Goal: Task Accomplishment & Management: Use online tool/utility

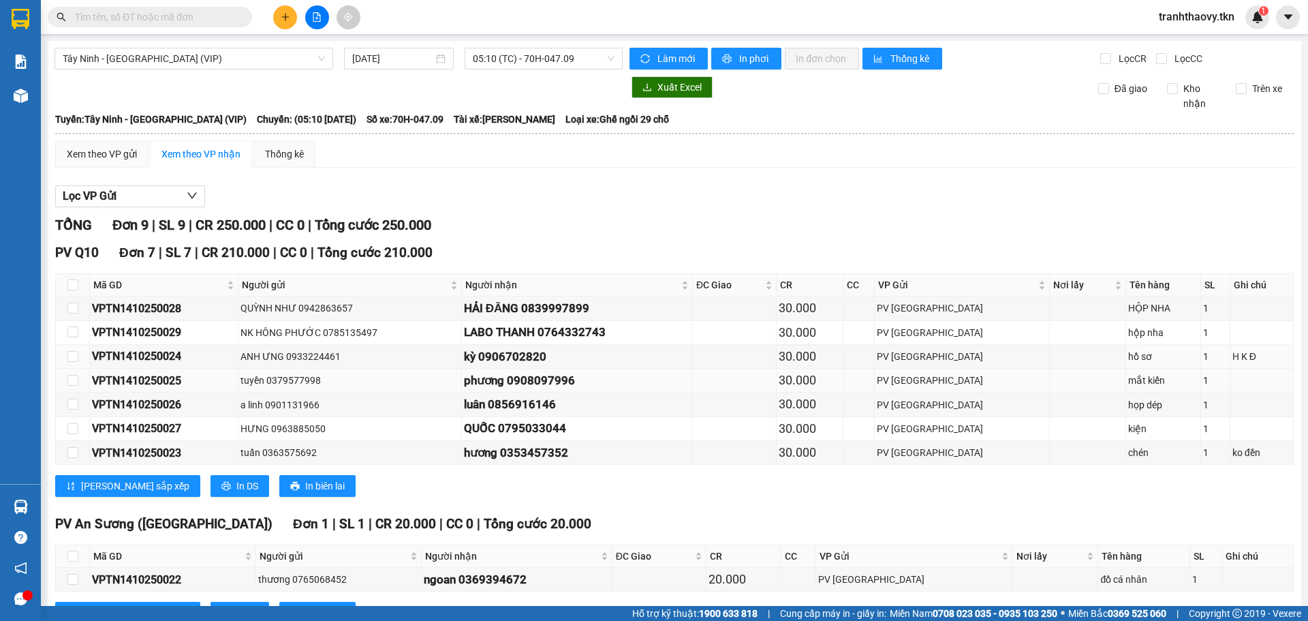
scroll to position [183, 0]
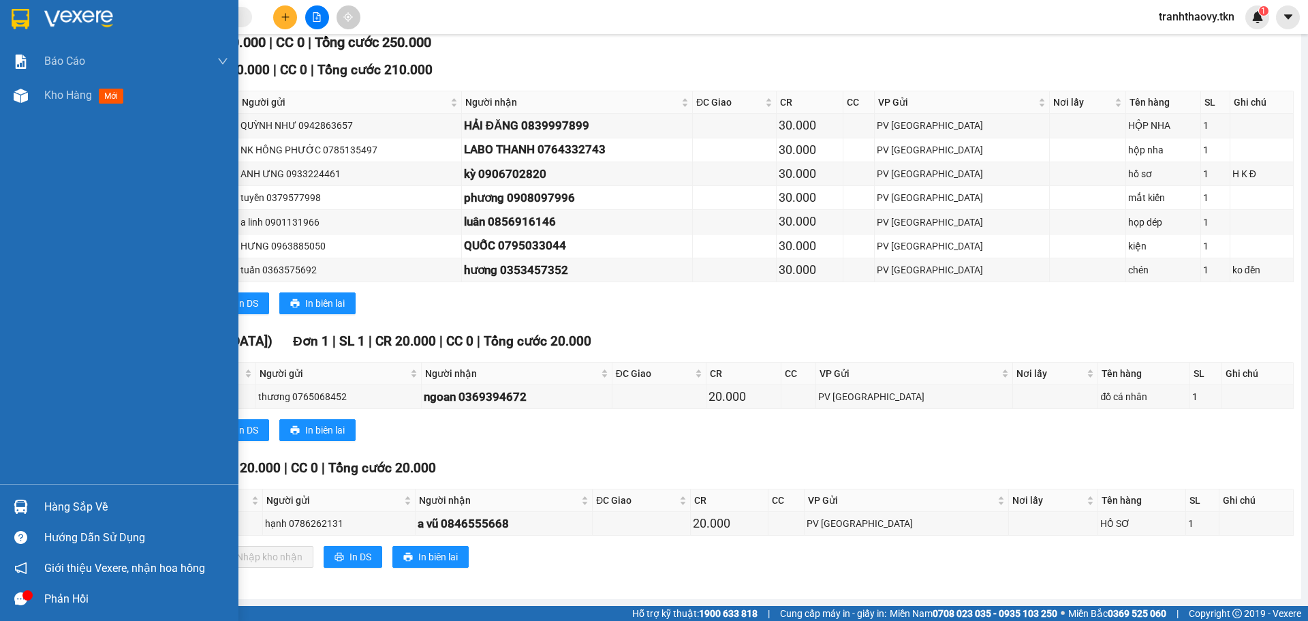
click at [88, 506] on div "Hàng sắp về" at bounding box center [136, 507] width 184 height 20
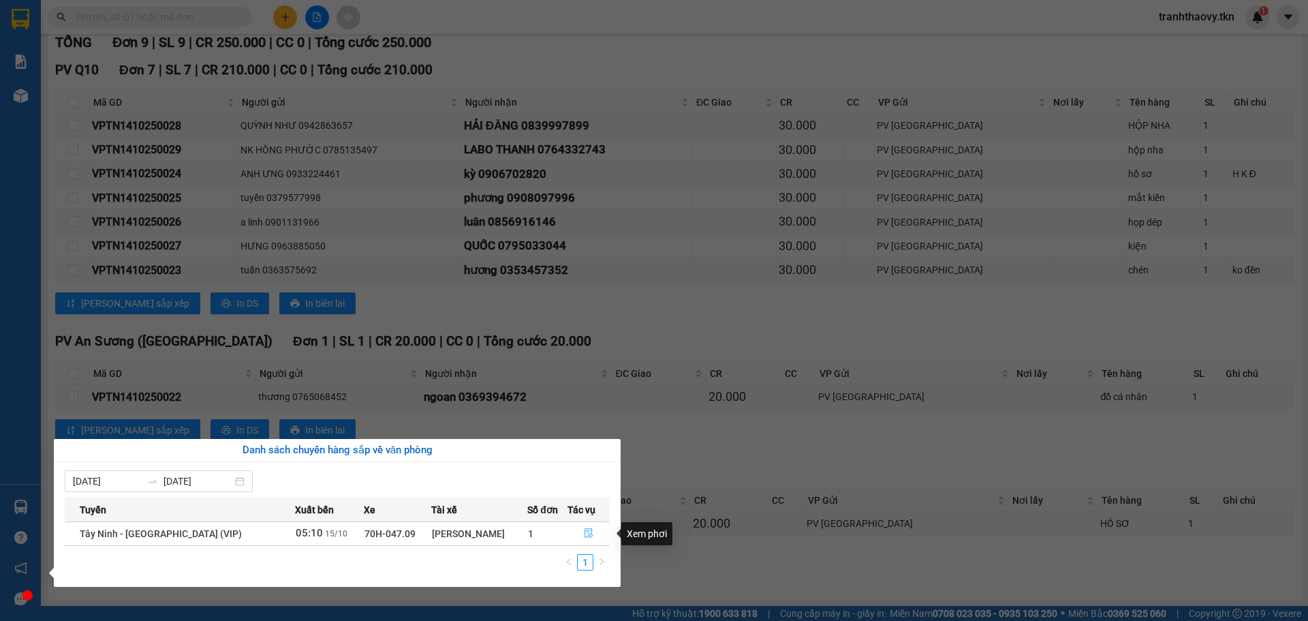
click at [589, 540] on button "button" at bounding box center [588, 534] width 41 height 22
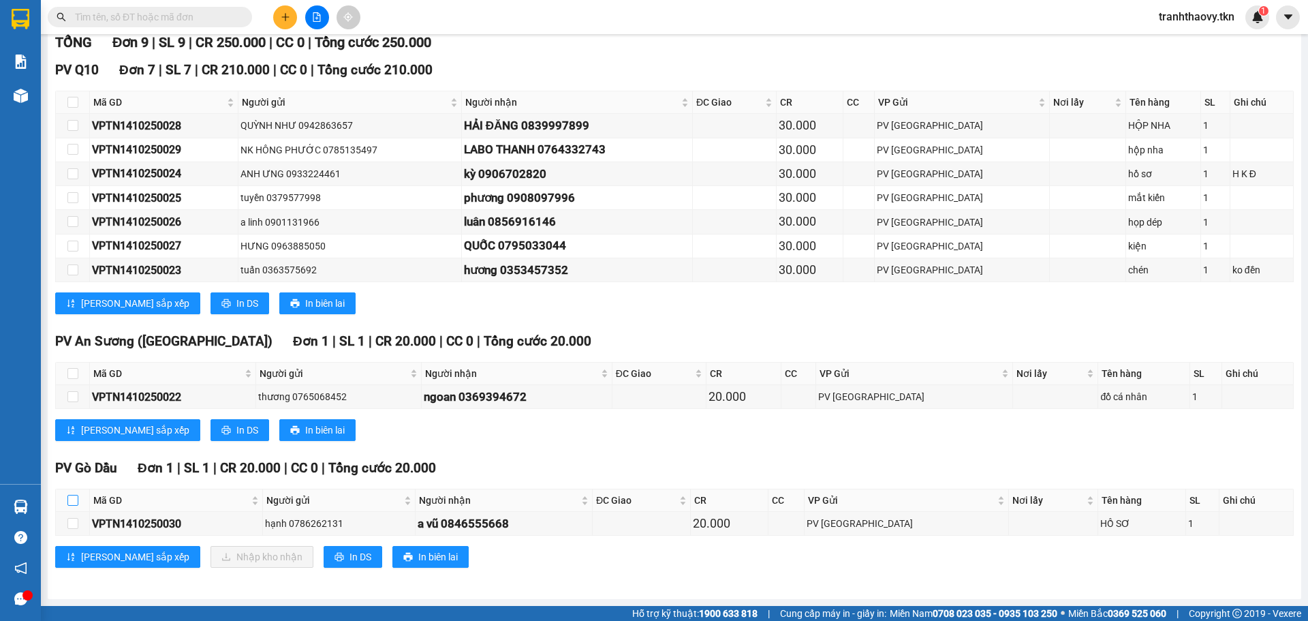
click at [70, 503] on input "checkbox" at bounding box center [72, 500] width 11 height 11
checkbox input "true"
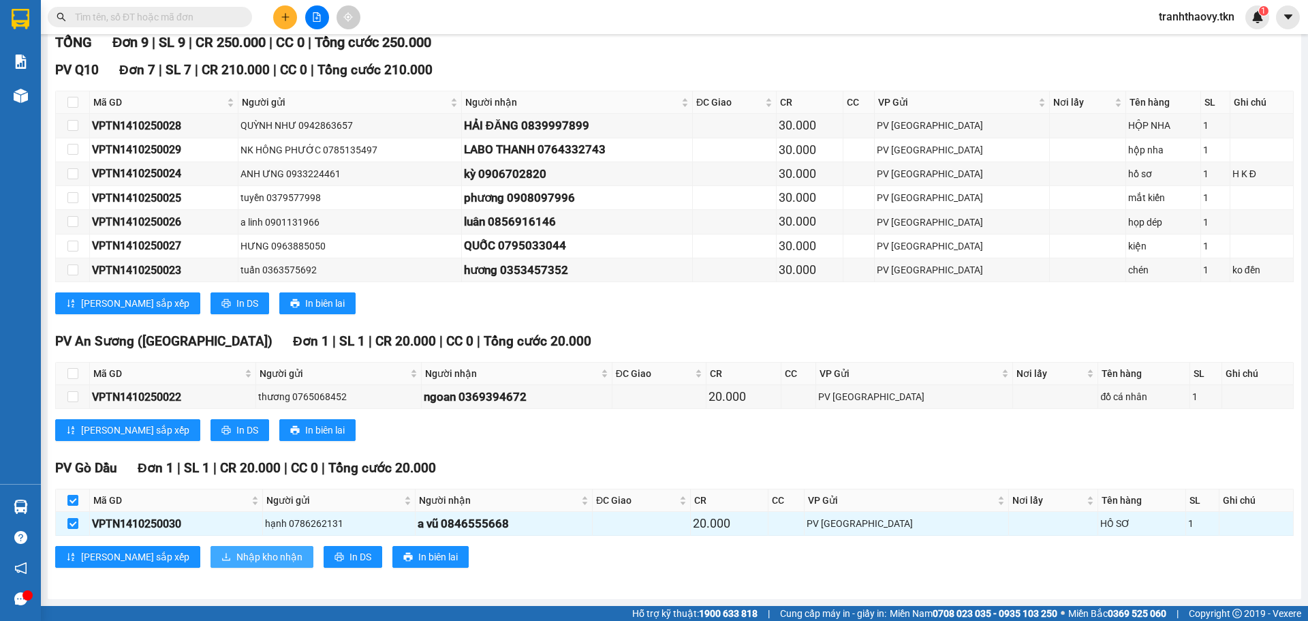
click at [236, 551] on span "Nhập kho nhận" at bounding box center [269, 556] width 66 height 15
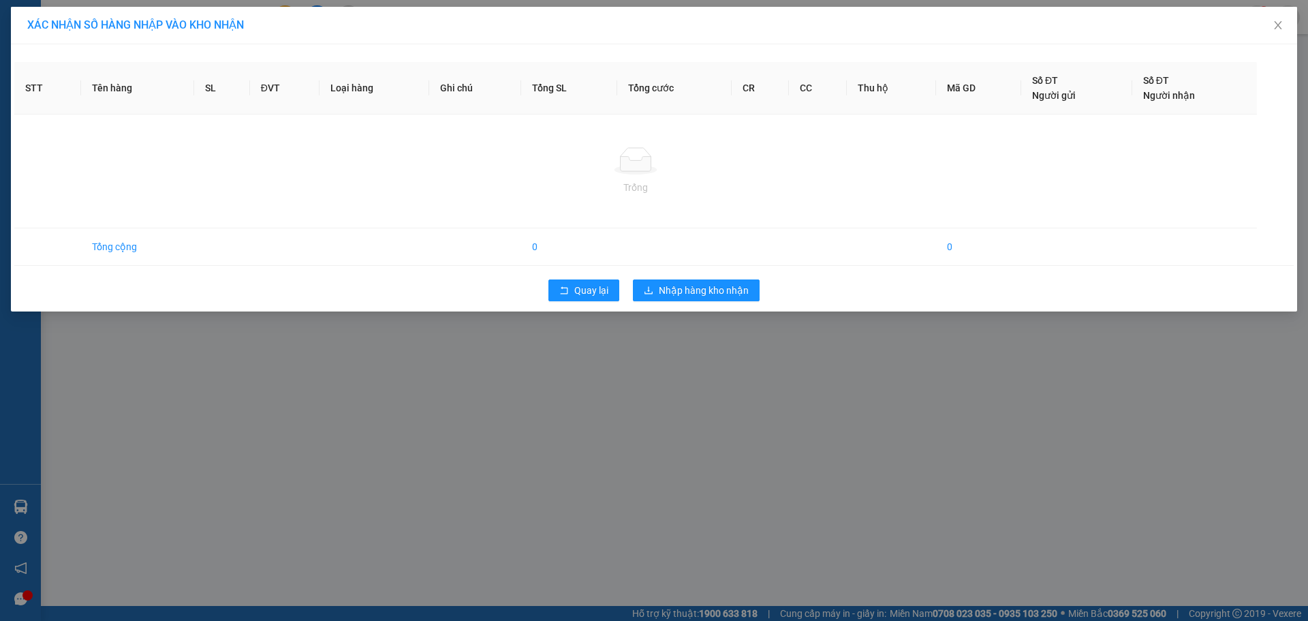
click at [691, 288] on div "XÁC NHẬN SỐ HÀNG NHẬP VÀO KHO NHẬN STT Tên hàng SL ĐVT Loại hàng Ghi chú Tổng S…" at bounding box center [654, 310] width 1308 height 621
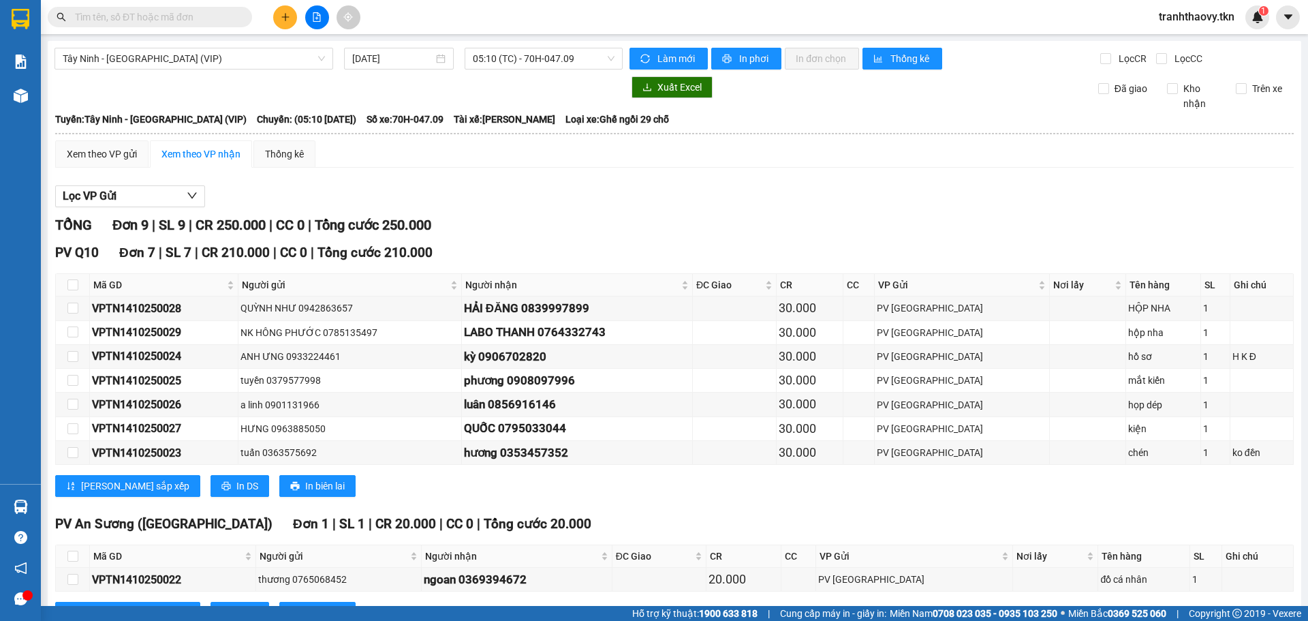
click at [735, 230] on div "TỔNG Đơn 9 | SL 9 | CR 250.000 | CC 0 | Tổng cước 250.000" at bounding box center [674, 225] width 1239 height 21
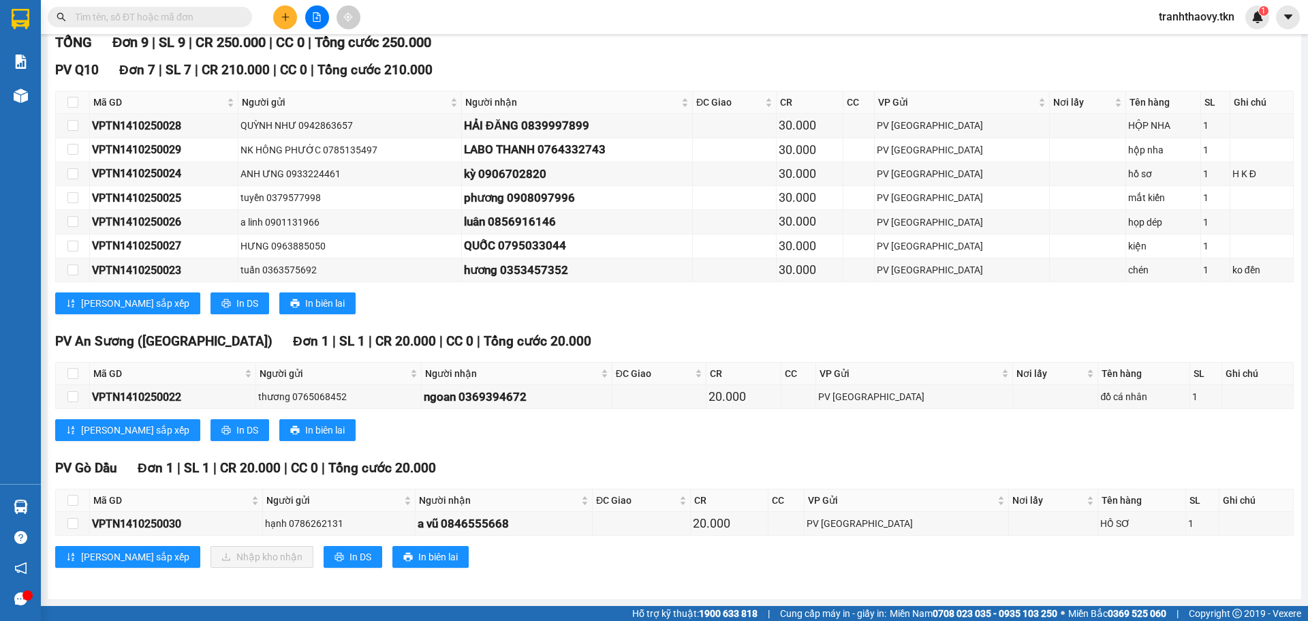
click at [66, 496] on th at bounding box center [73, 500] width 34 height 22
click at [68, 497] on input "checkbox" at bounding box center [72, 500] width 11 height 11
checkbox input "true"
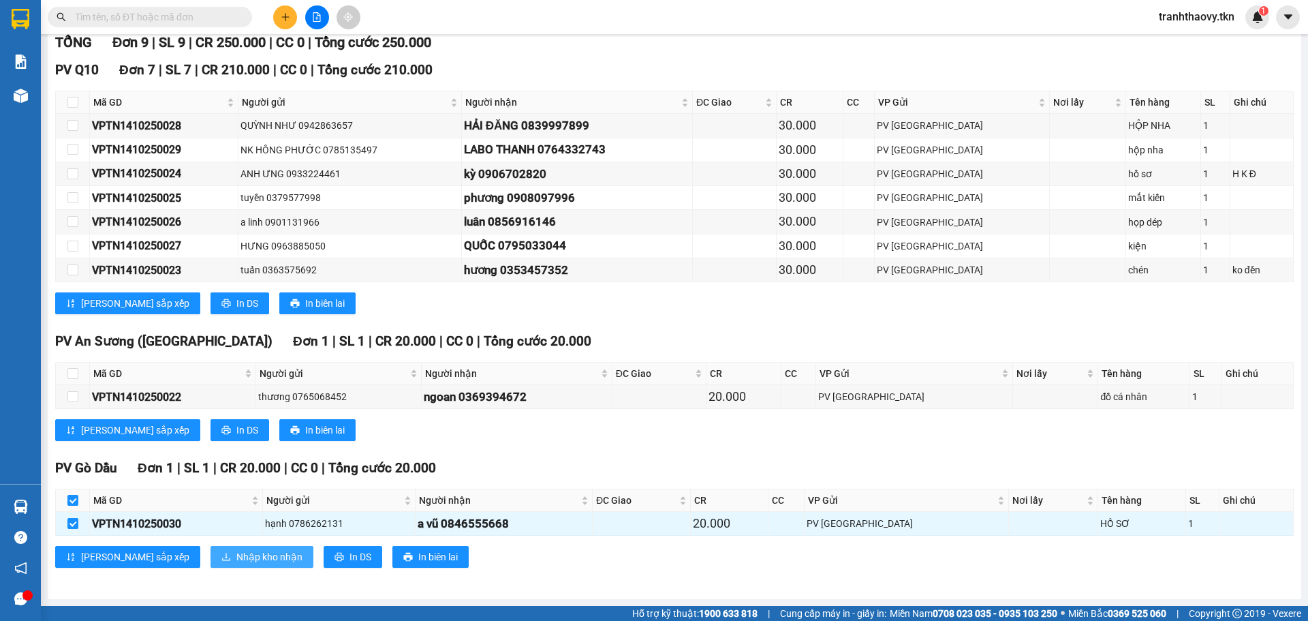
click at [236, 552] on span "Nhập kho nhận" at bounding box center [269, 556] width 66 height 15
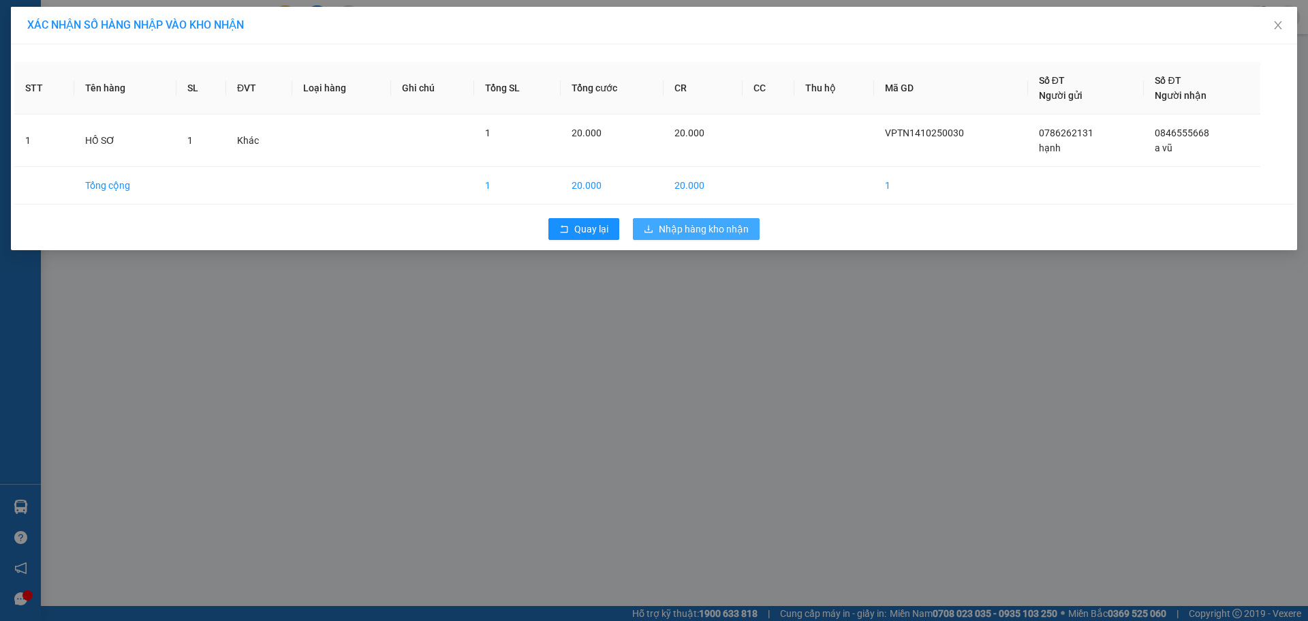
click at [720, 221] on span "Nhập hàng kho nhận" at bounding box center [704, 228] width 90 height 15
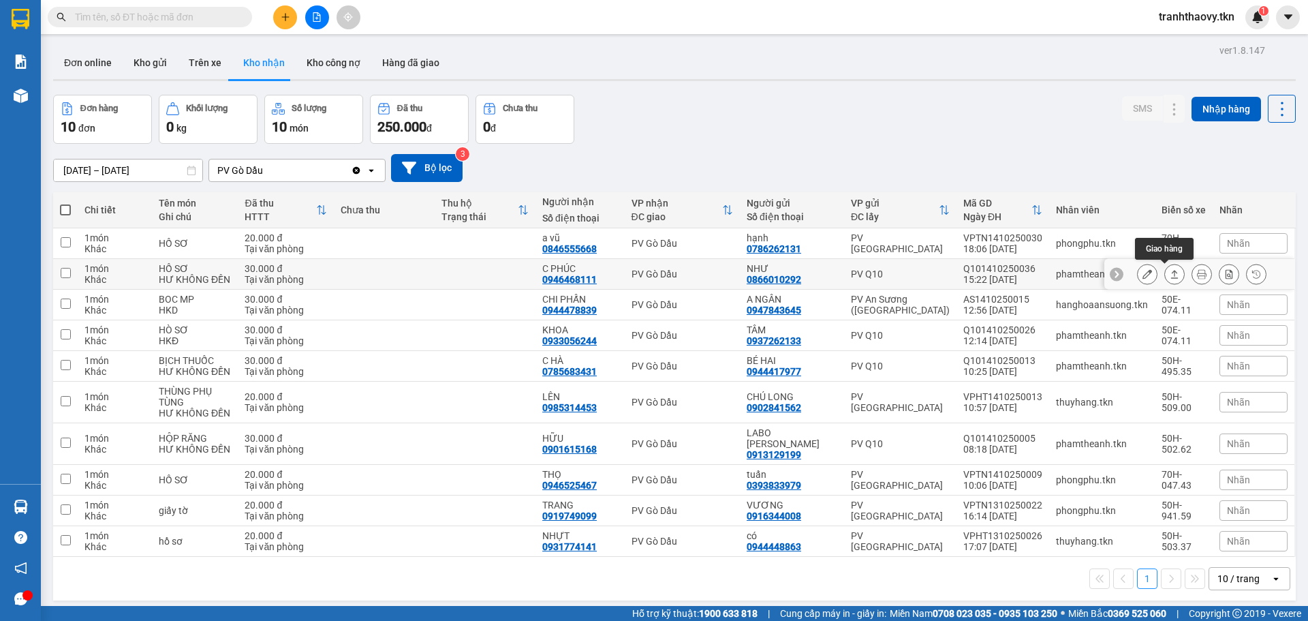
click at [1170, 270] on icon at bounding box center [1175, 274] width 10 height 10
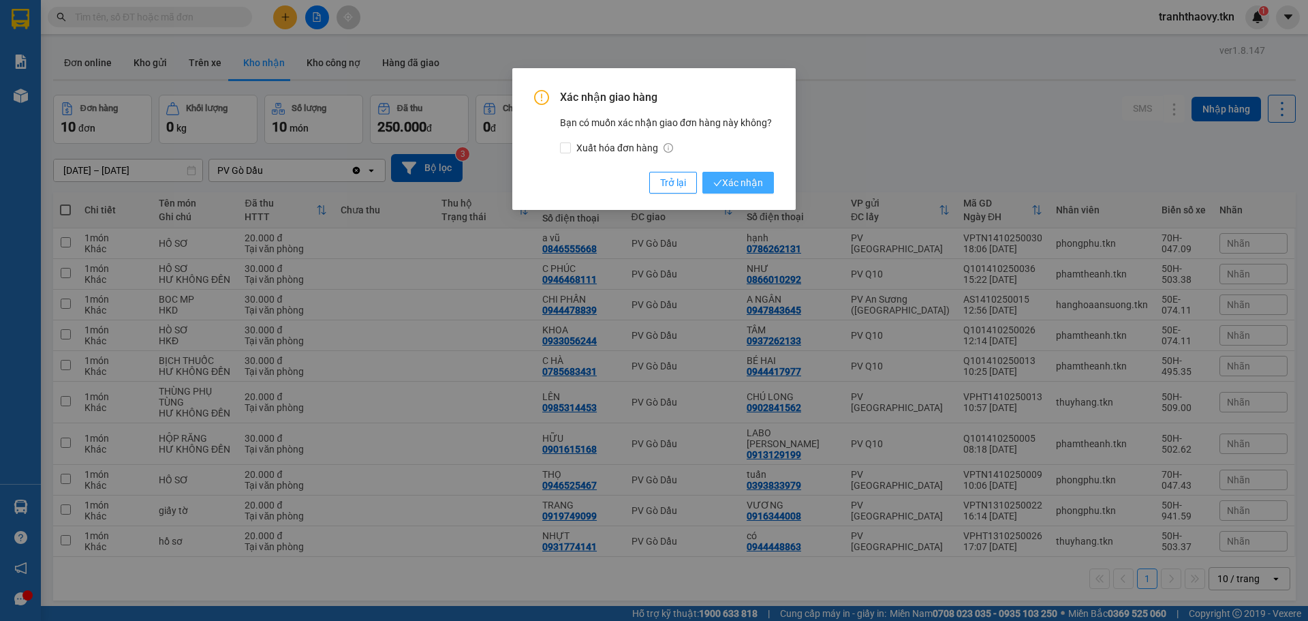
click at [710, 174] on button "Xác nhận" at bounding box center [738, 183] width 72 height 22
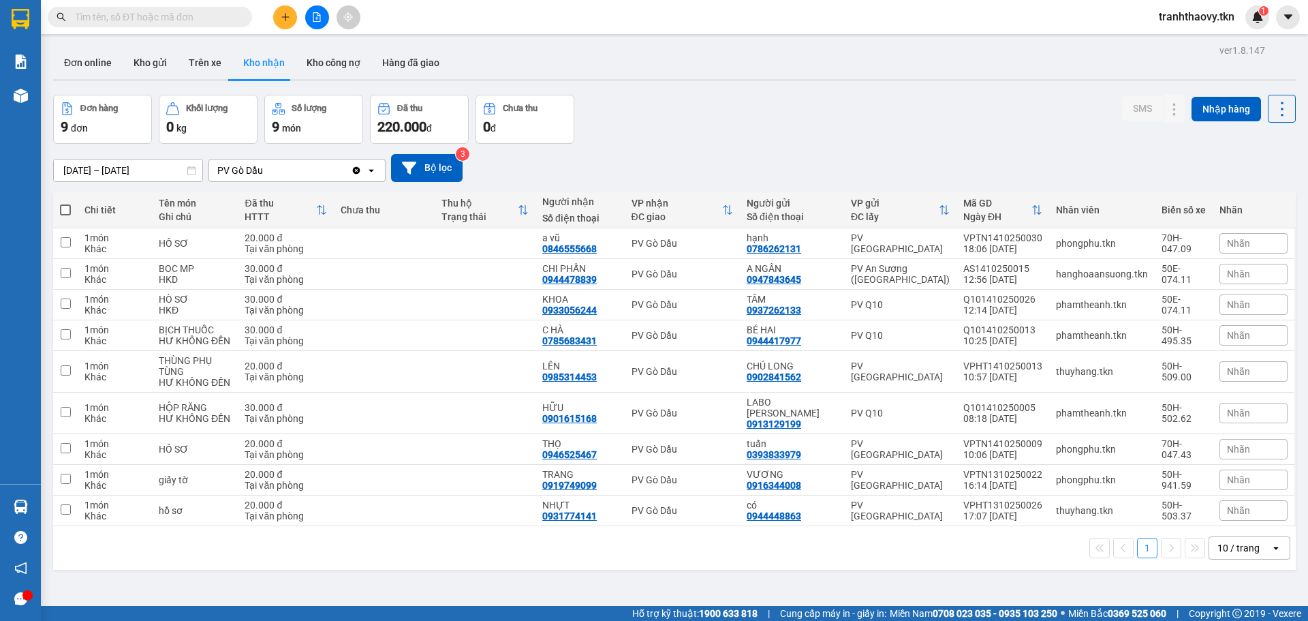
click at [538, 74] on div "Đơn online Kho gửi Trên xe Kho nhận Kho công nợ Hàng đã giao" at bounding box center [674, 64] width 1243 height 36
click at [1165, 513] on button at bounding box center [1174, 511] width 19 height 24
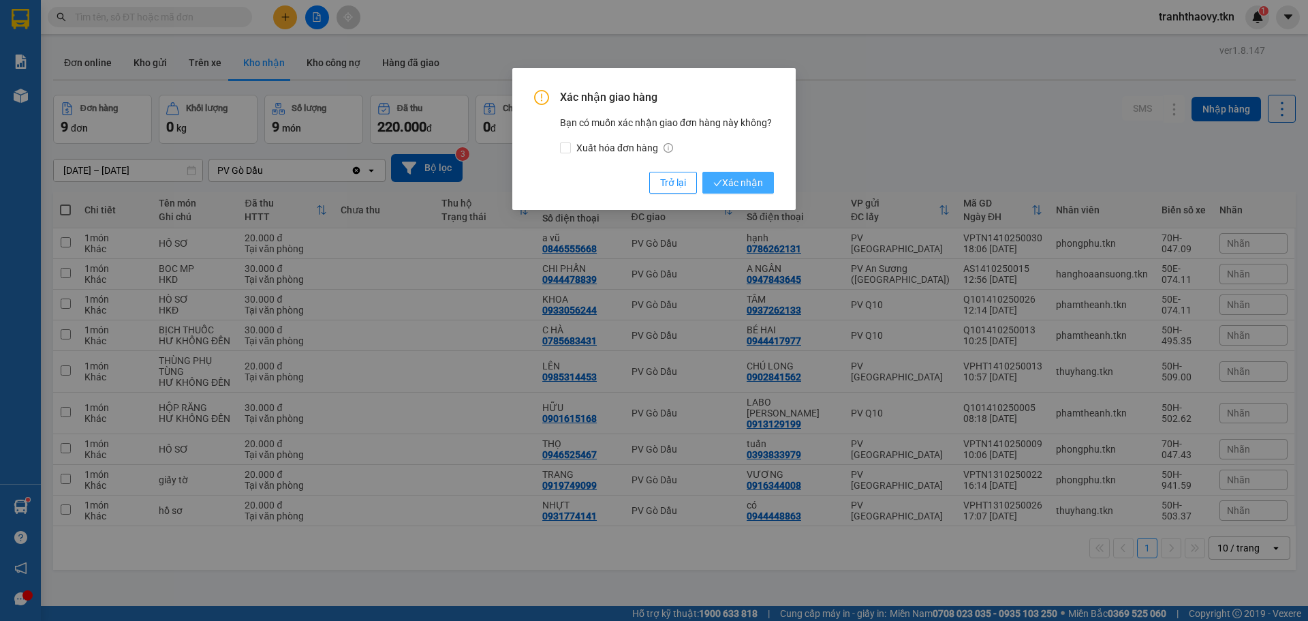
click at [749, 181] on span "Xác nhận" at bounding box center [738, 182] width 50 height 15
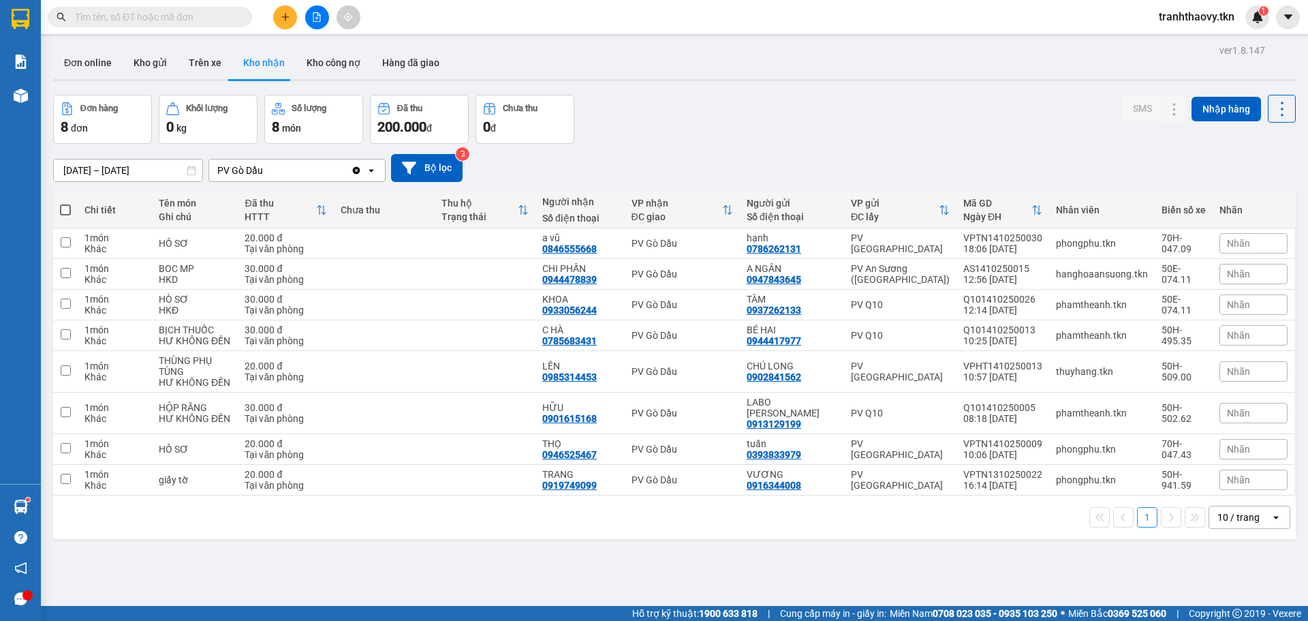
drag, startPoint x: 580, startPoint y: 63, endPoint x: 563, endPoint y: 56, distance: 18.3
click at [580, 63] on div "Đơn online Kho gửi Trên xe Kho nhận Kho công nợ Hàng đã giao" at bounding box center [674, 64] width 1243 height 36
